Goal: Information Seeking & Learning: Learn about a topic

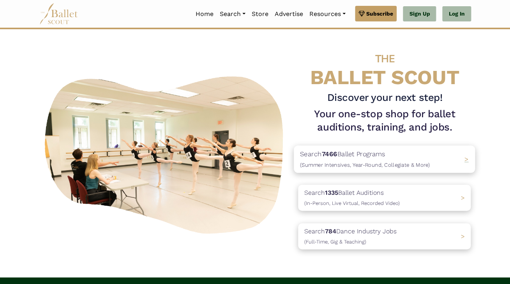
click at [467, 160] on span ">" at bounding box center [466, 159] width 4 height 8
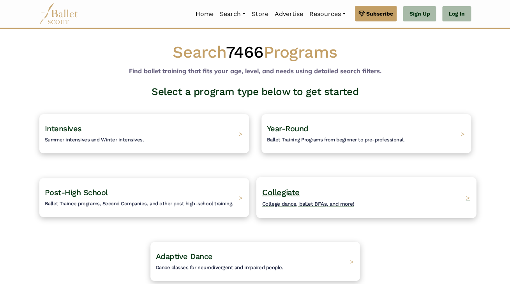
click at [349, 200] on h4 "Collegiate College dance, ballet BFAs, and more!" at bounding box center [308, 197] width 92 height 21
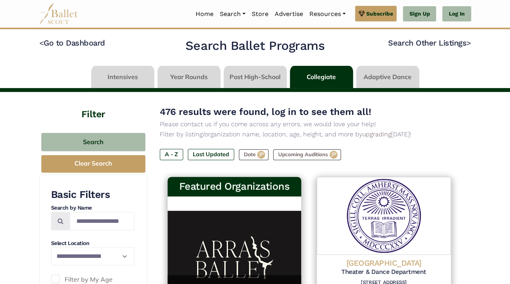
click at [128, 77] on link at bounding box center [122, 77] width 63 height 22
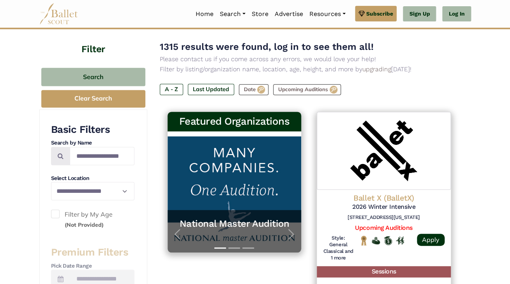
scroll to position [66, 0]
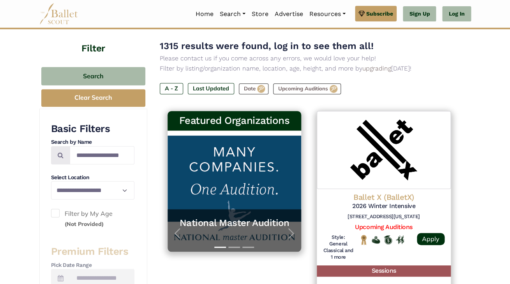
click at [60, 215] on label "Filter by My Age (Not Provided)" at bounding box center [92, 219] width 83 height 20
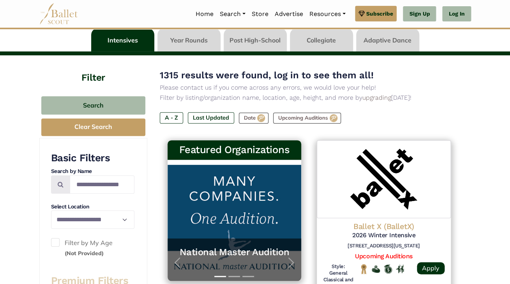
scroll to position [42, 0]
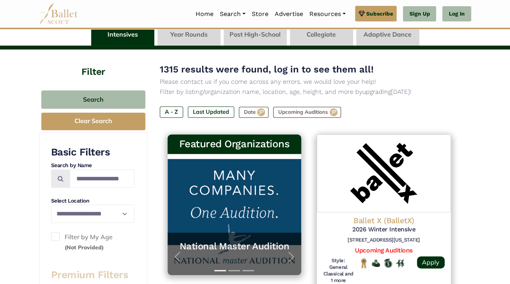
click at [56, 236] on span at bounding box center [55, 236] width 9 height 9
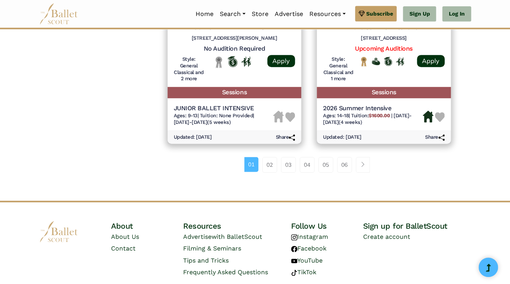
scroll to position [1146, 0]
